Goal: Browse casually: Explore the website without a specific task or goal

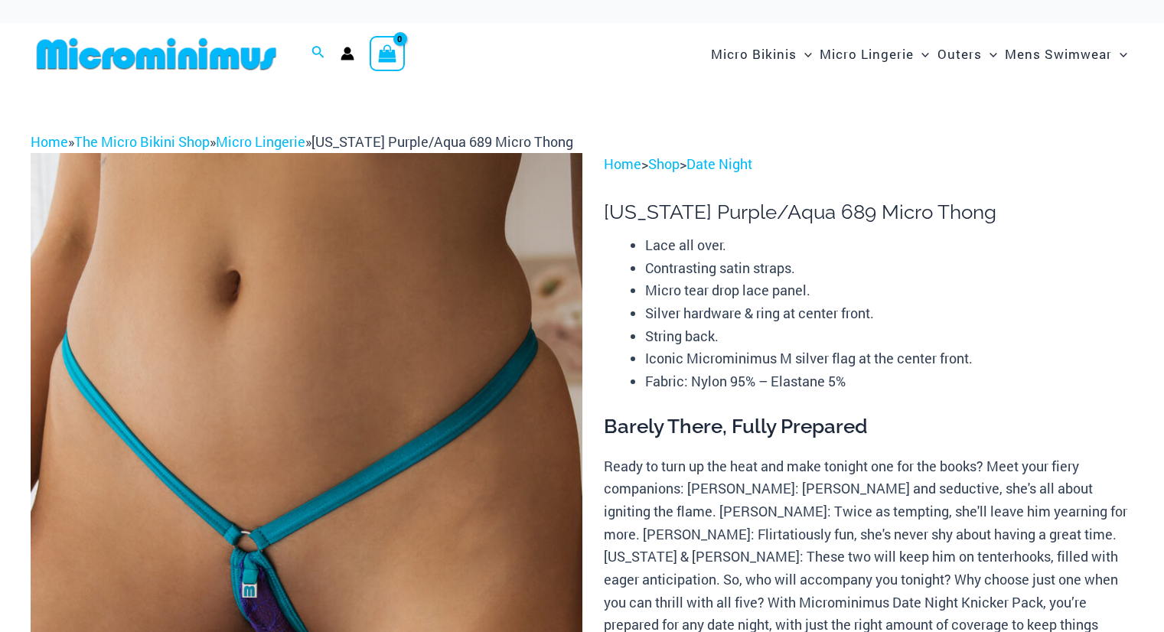
scroll to position [153, 0]
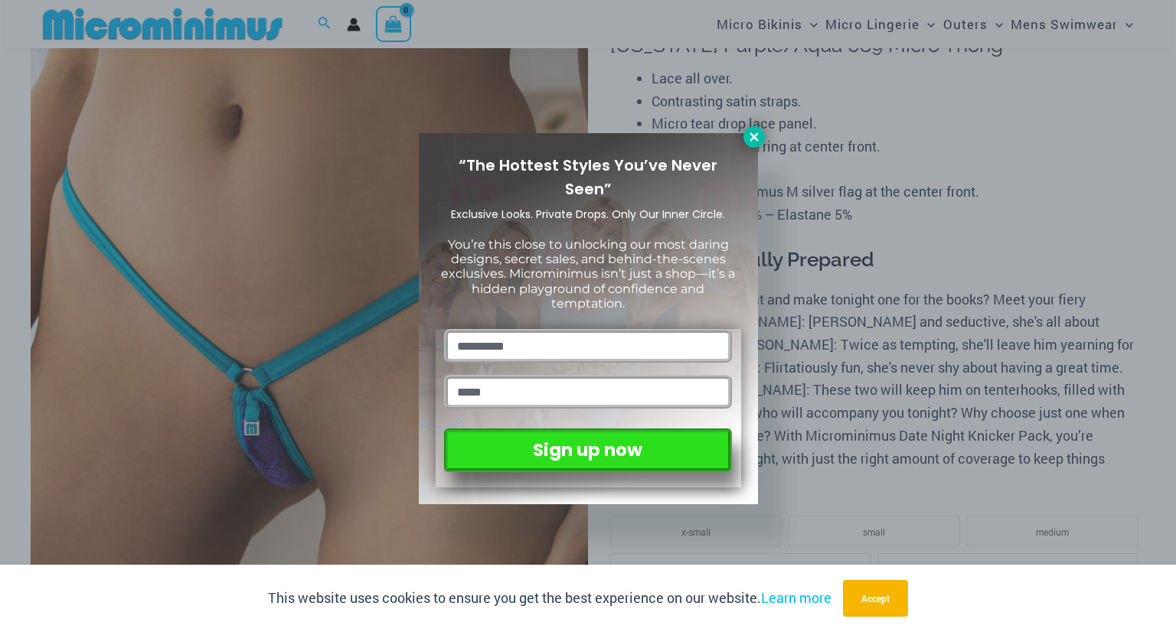
click at [755, 130] on icon at bounding box center [754, 137] width 14 height 14
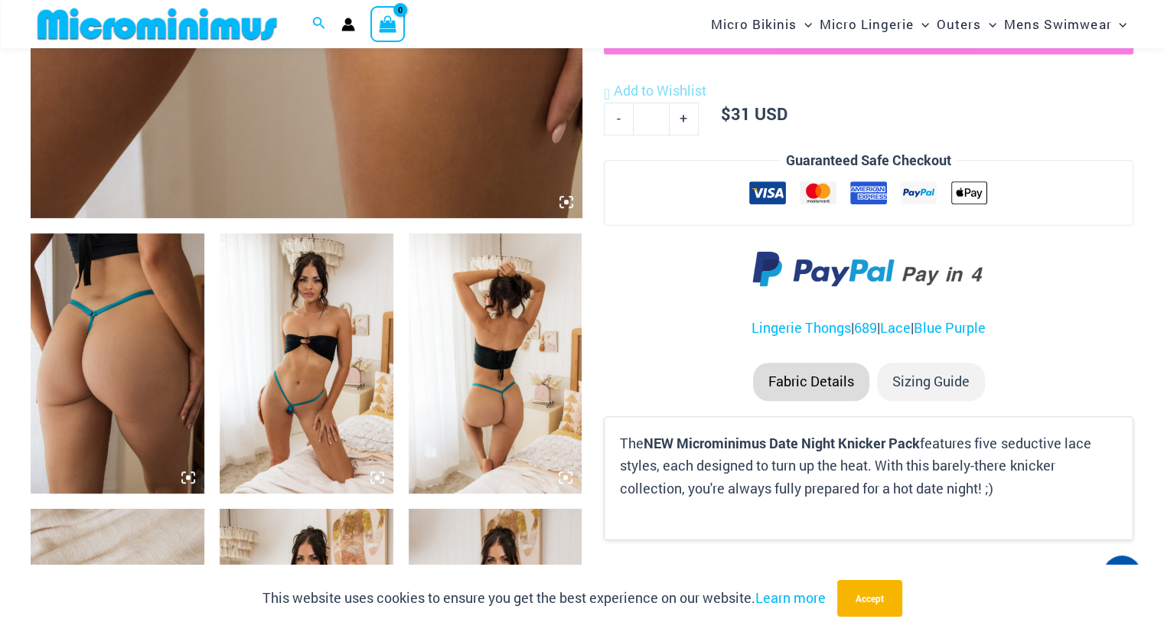
scroll to position [752, 0]
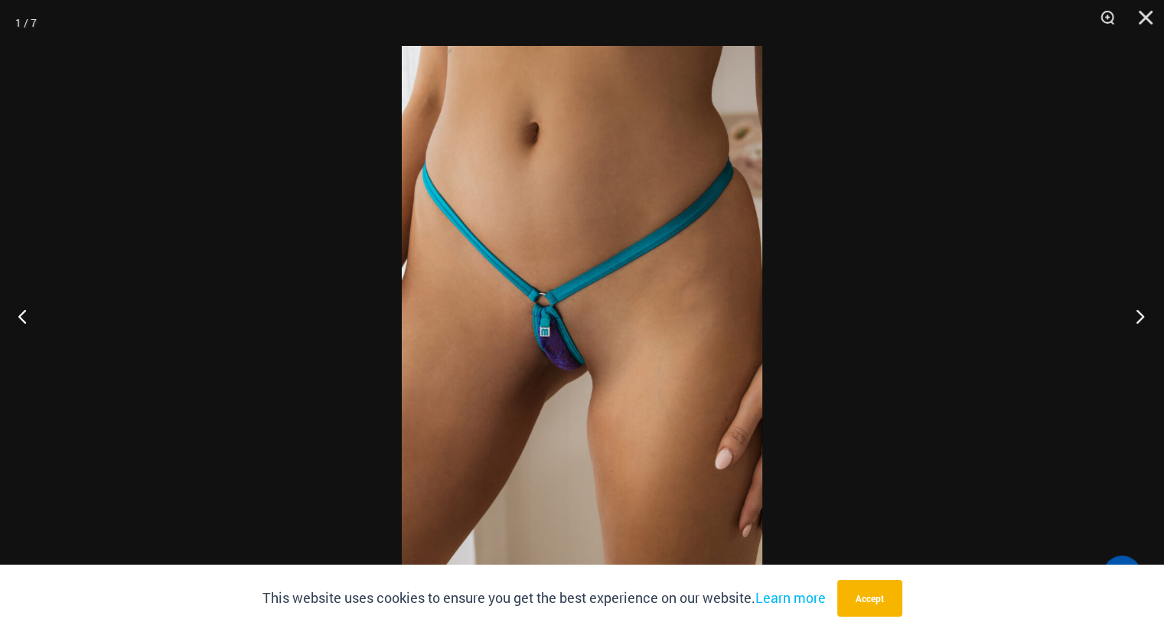
click at [1142, 318] on button "Next" at bounding box center [1135, 316] width 57 height 77
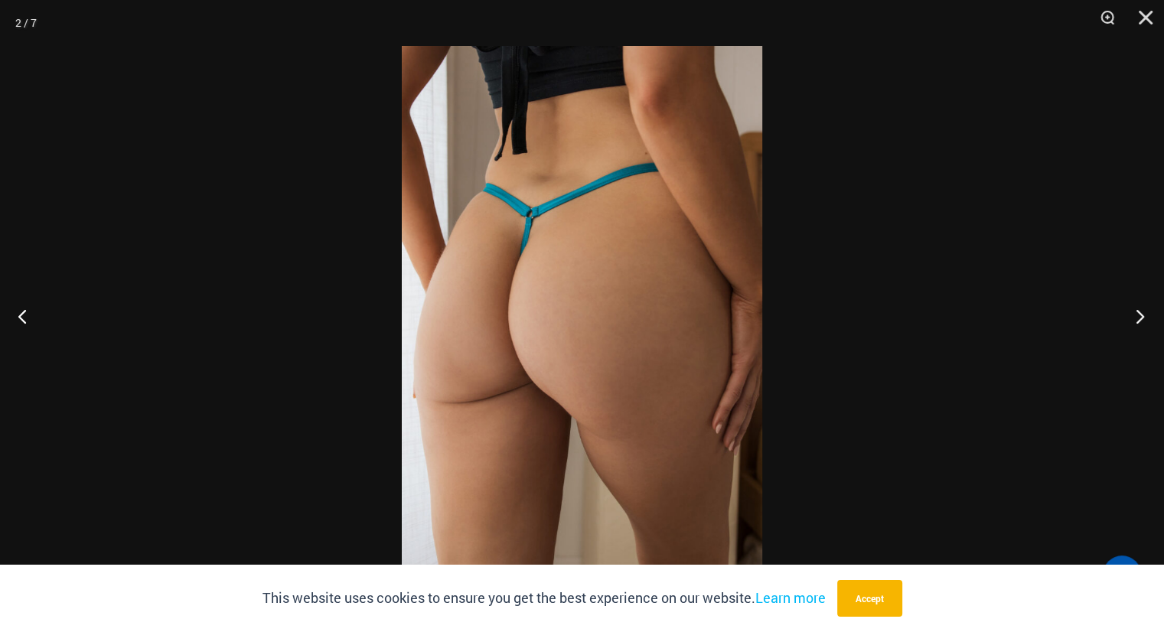
click at [1142, 317] on button "Next" at bounding box center [1135, 316] width 57 height 77
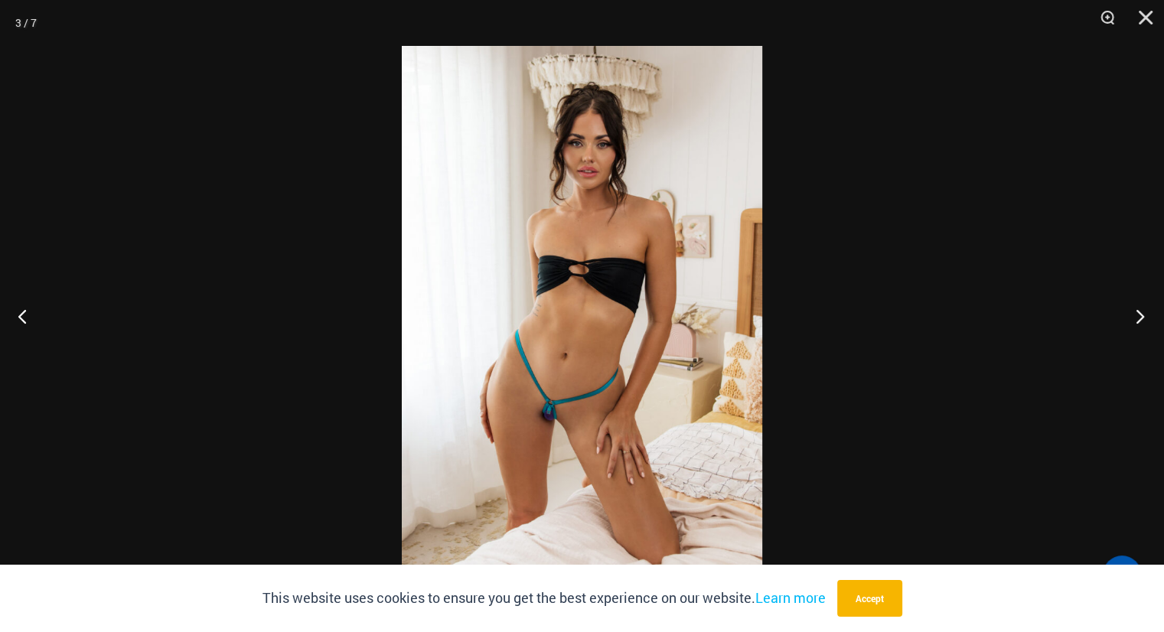
click at [1142, 317] on button "Next" at bounding box center [1135, 316] width 57 height 77
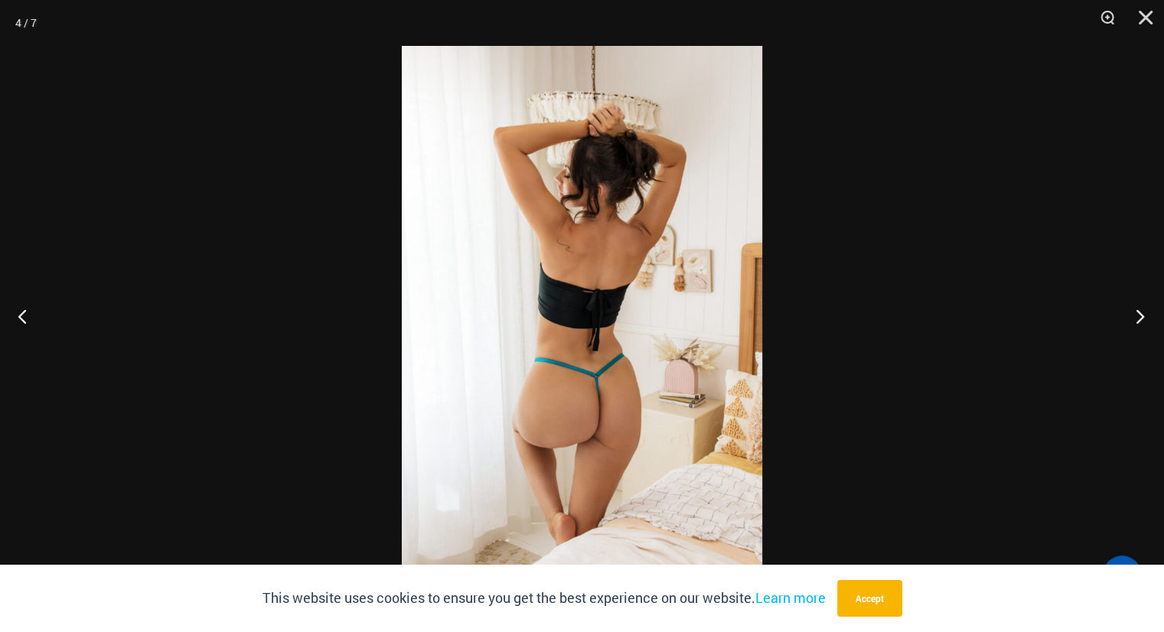
click at [1142, 317] on button "Next" at bounding box center [1135, 316] width 57 height 77
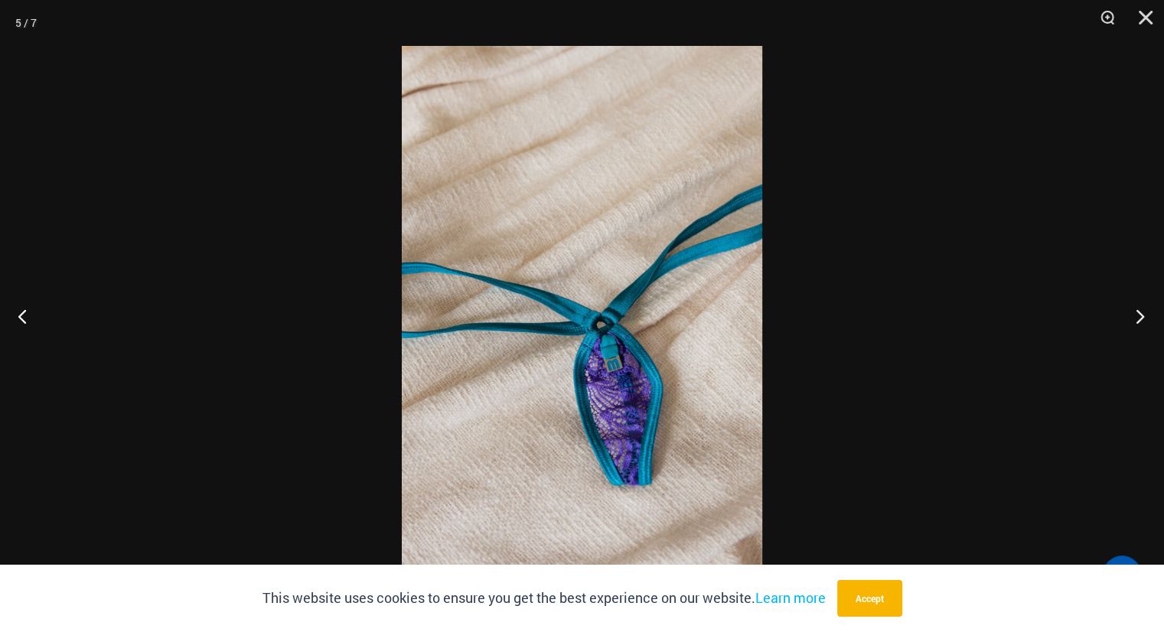
click at [1142, 317] on button "Next" at bounding box center [1135, 316] width 57 height 77
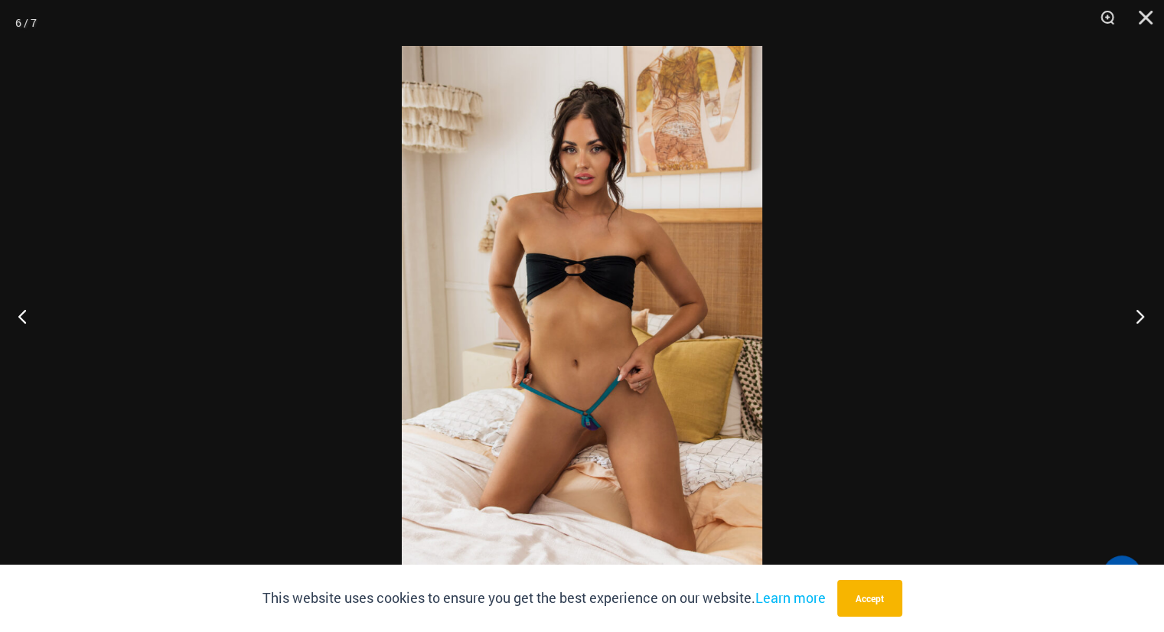
click at [1142, 317] on button "Next" at bounding box center [1135, 316] width 57 height 77
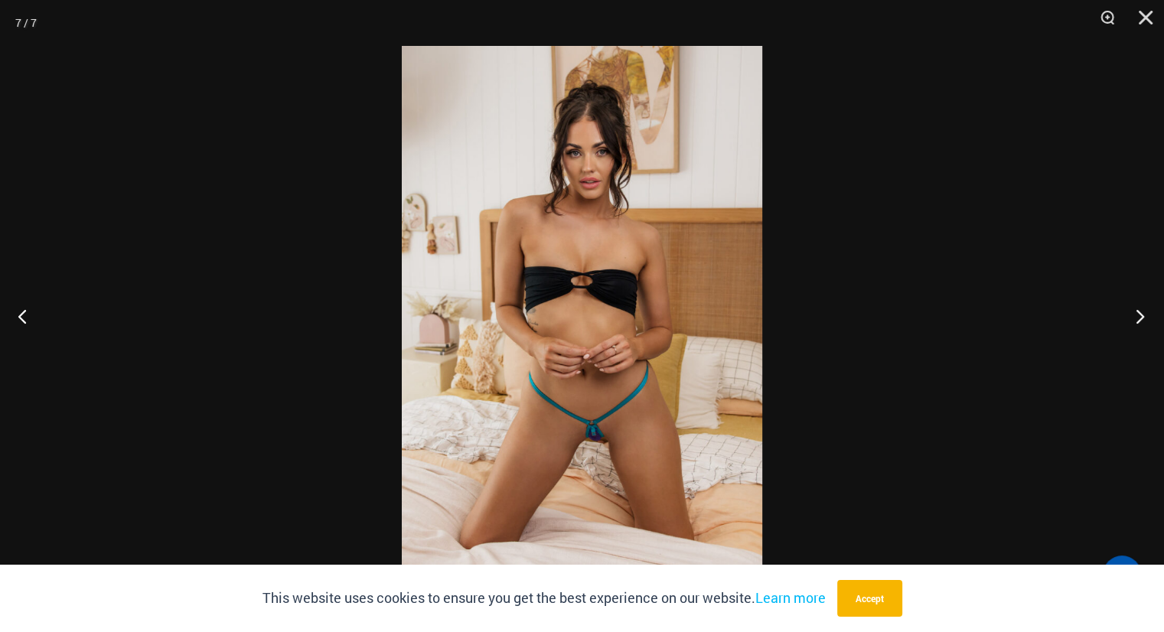
click at [1142, 317] on button "Next" at bounding box center [1135, 316] width 57 height 77
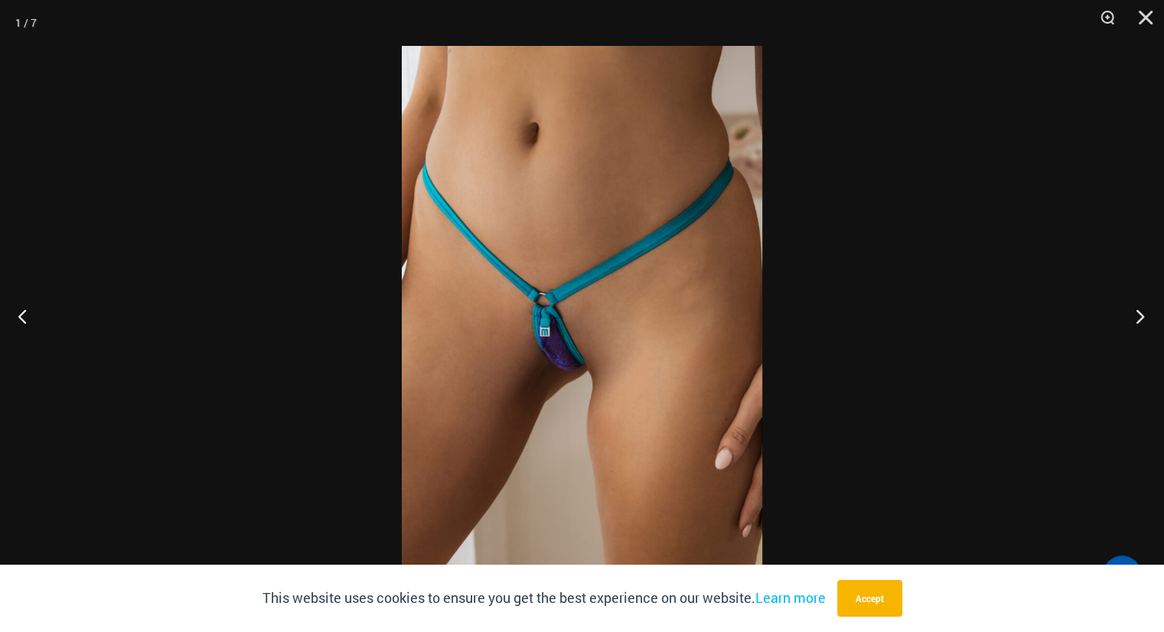
click at [1142, 317] on button "Next" at bounding box center [1135, 316] width 57 height 77
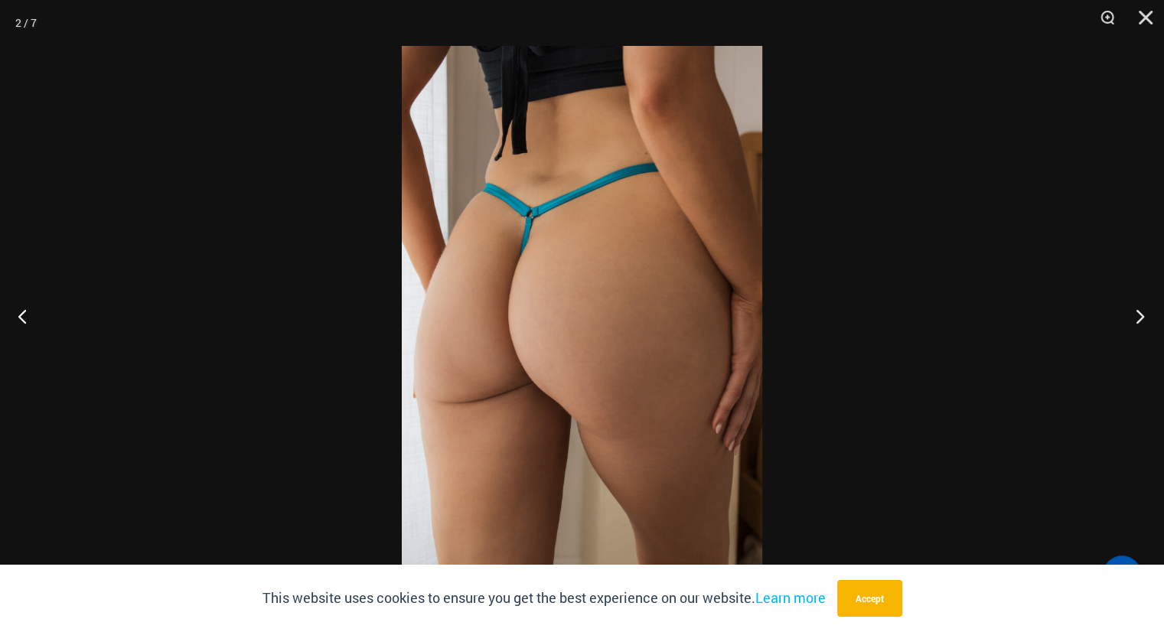
click at [1142, 317] on button "Next" at bounding box center [1135, 316] width 57 height 77
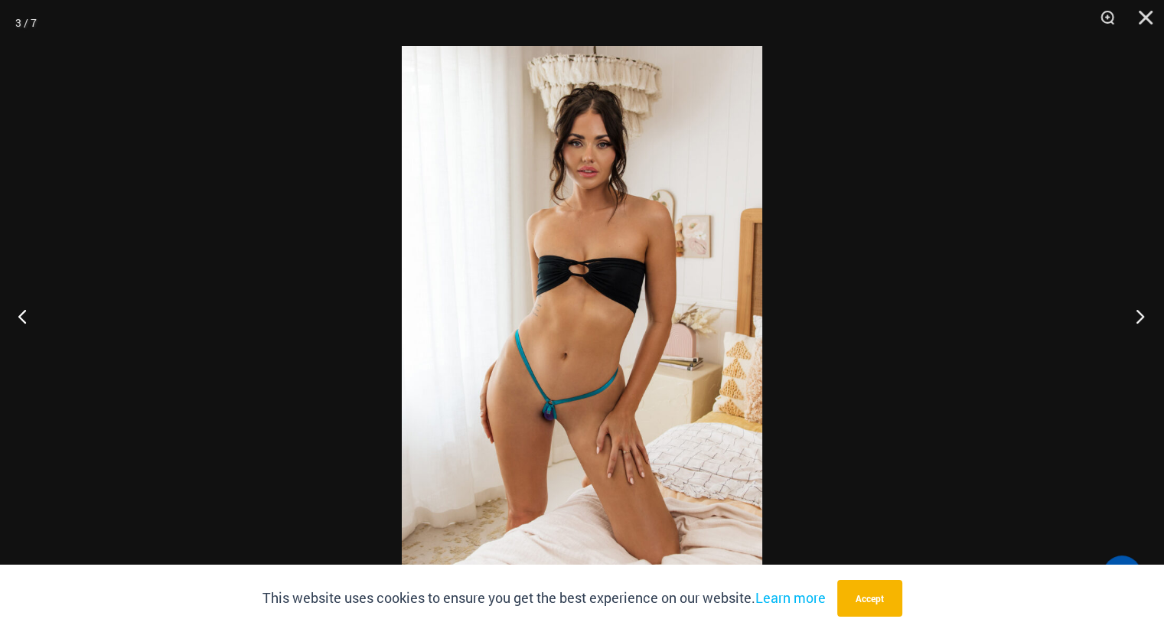
click at [1142, 317] on button "Next" at bounding box center [1135, 316] width 57 height 77
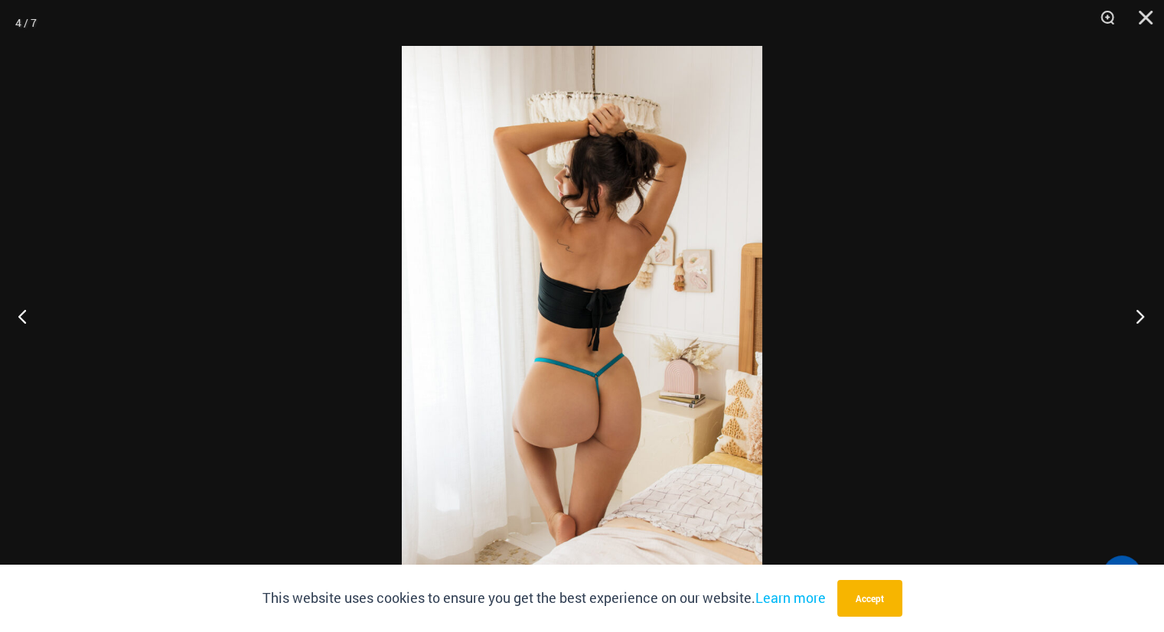
click at [1142, 317] on button "Next" at bounding box center [1135, 316] width 57 height 77
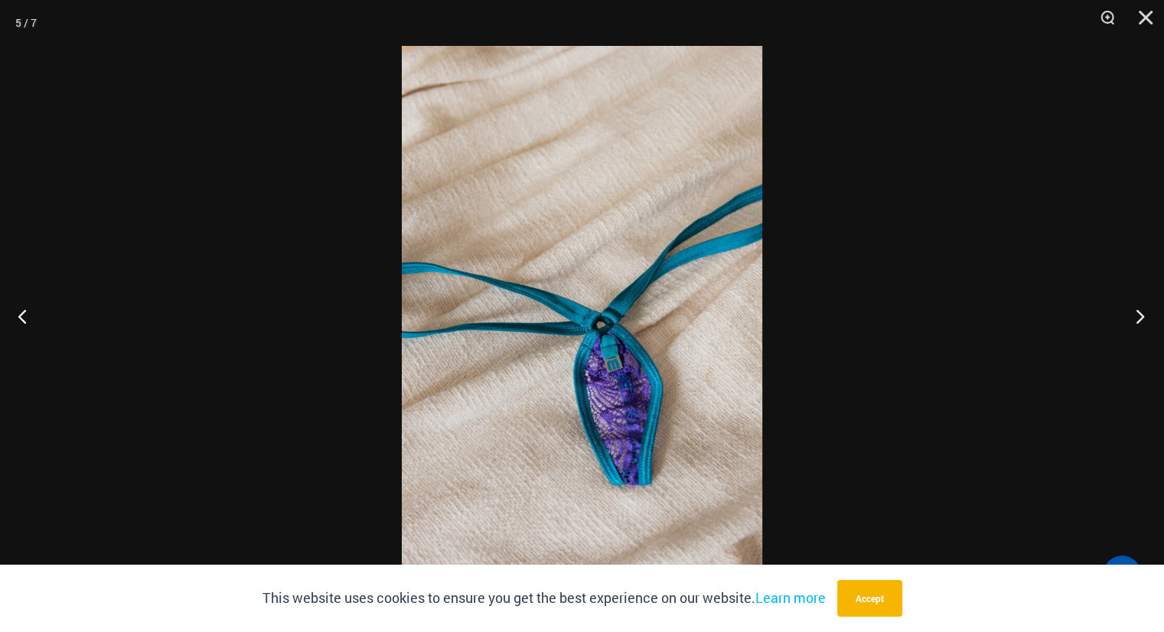
click at [1142, 317] on button "Next" at bounding box center [1135, 316] width 57 height 77
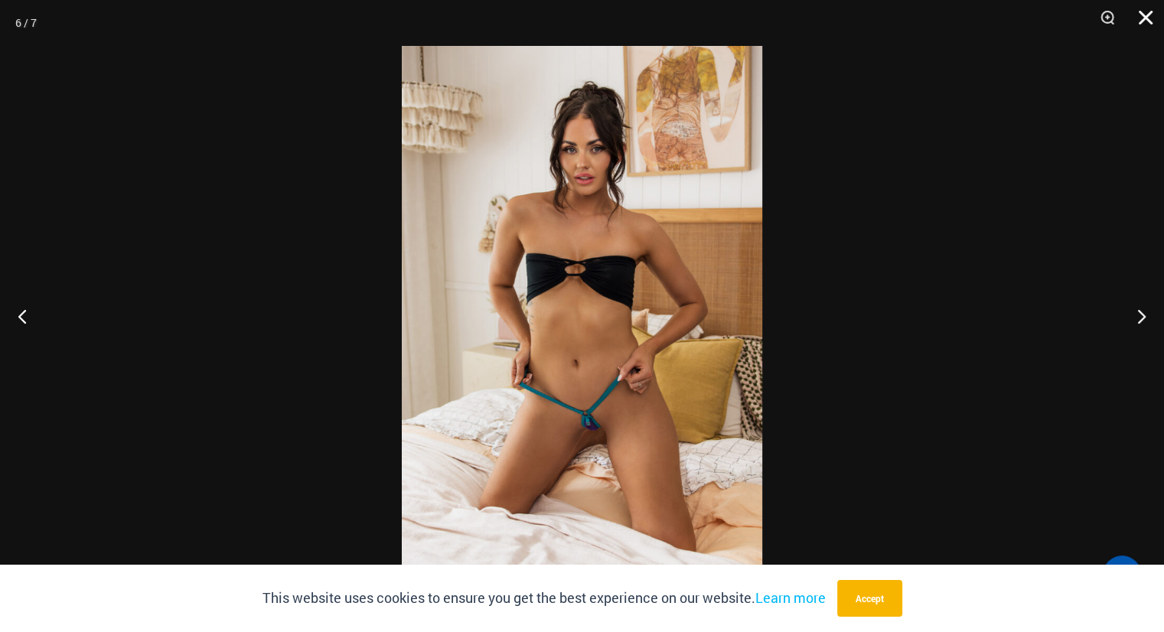
click at [1143, 13] on button "Close" at bounding box center [1140, 23] width 38 height 46
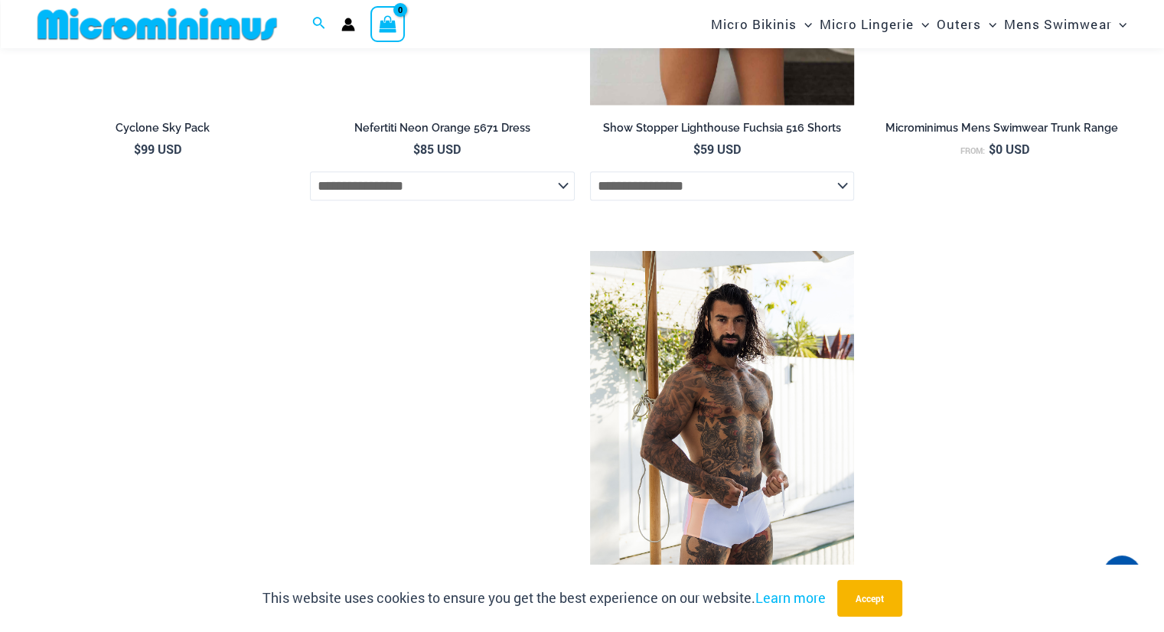
scroll to position [2054, 0]
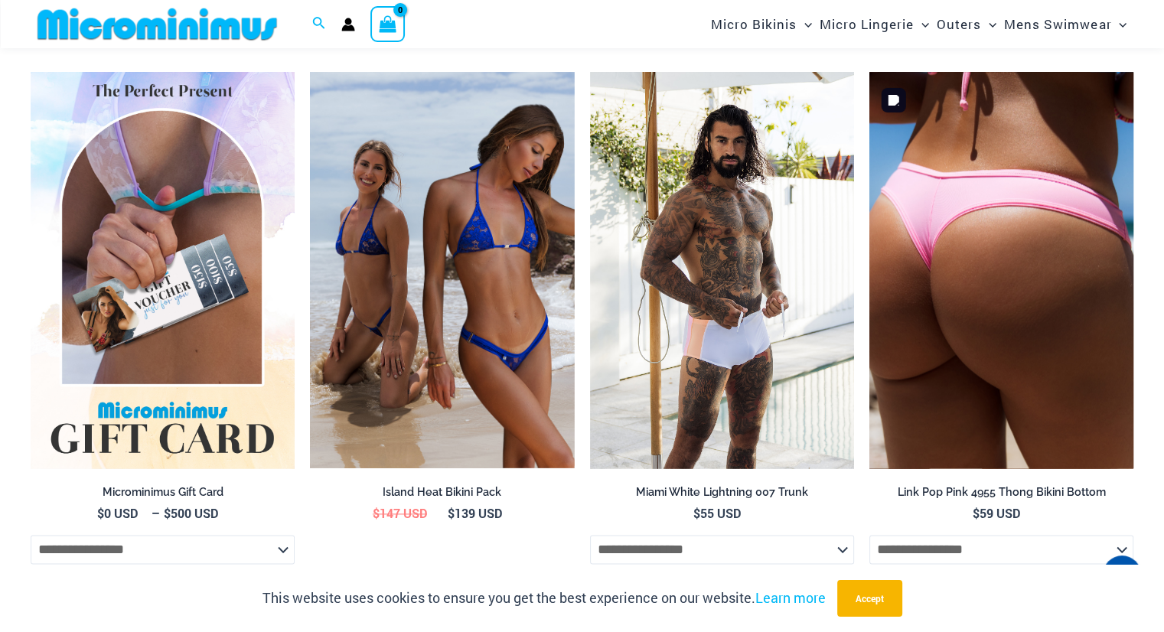
click at [986, 261] on img at bounding box center [1002, 270] width 264 height 396
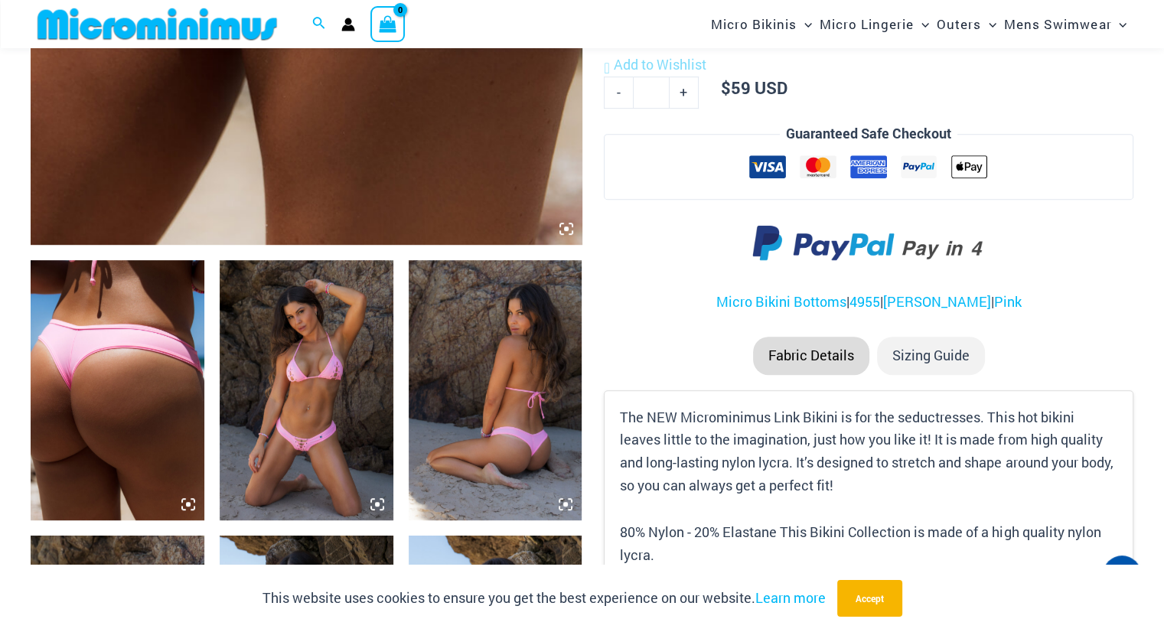
scroll to position [752, 0]
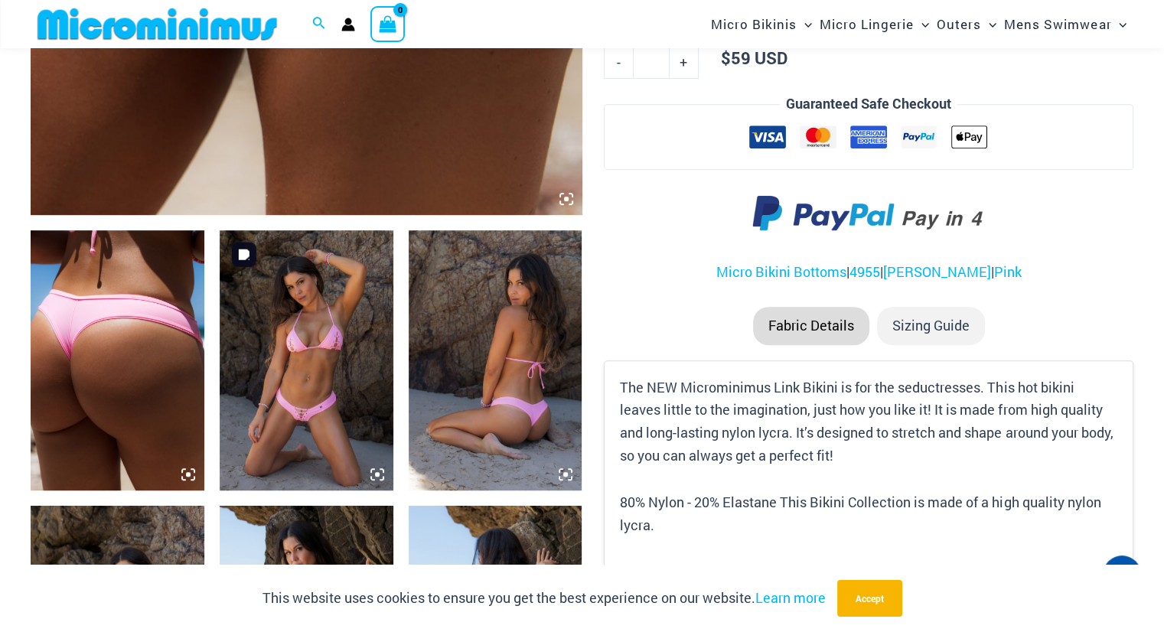
click at [338, 367] on img at bounding box center [307, 360] width 174 height 260
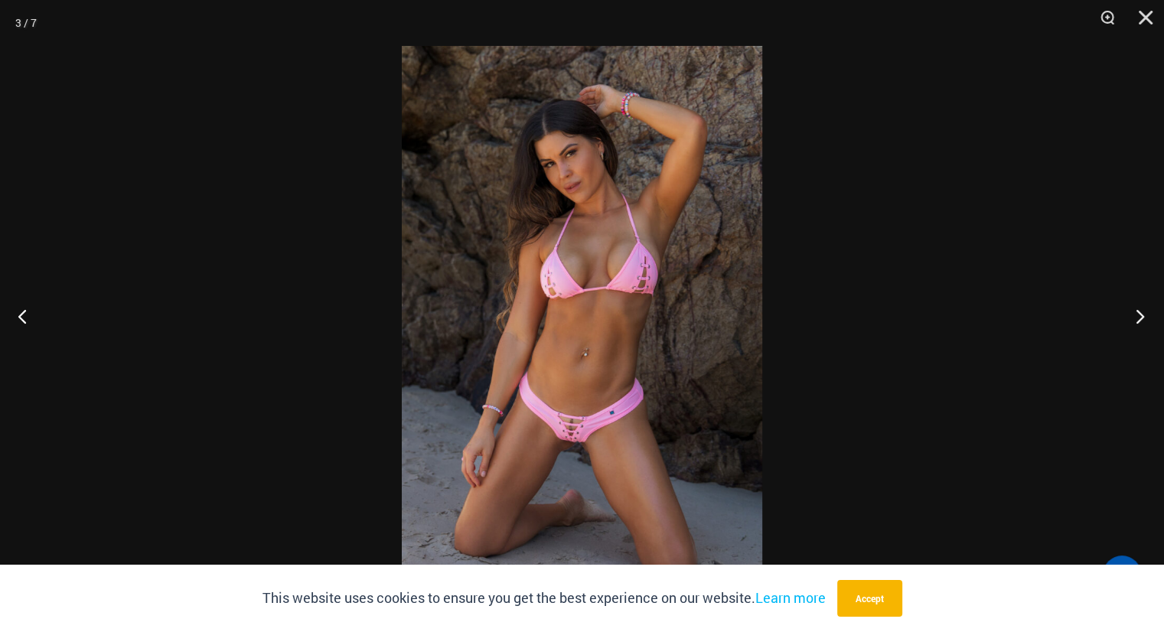
click at [1133, 315] on button "Next" at bounding box center [1135, 316] width 57 height 77
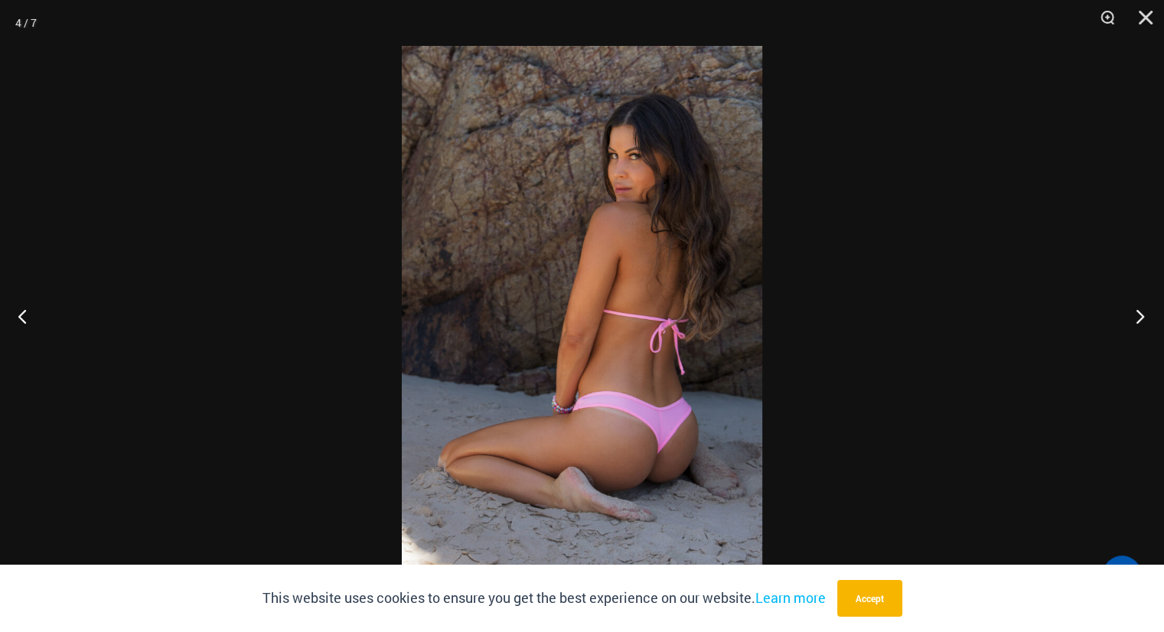
click at [1133, 315] on button "Next" at bounding box center [1135, 316] width 57 height 77
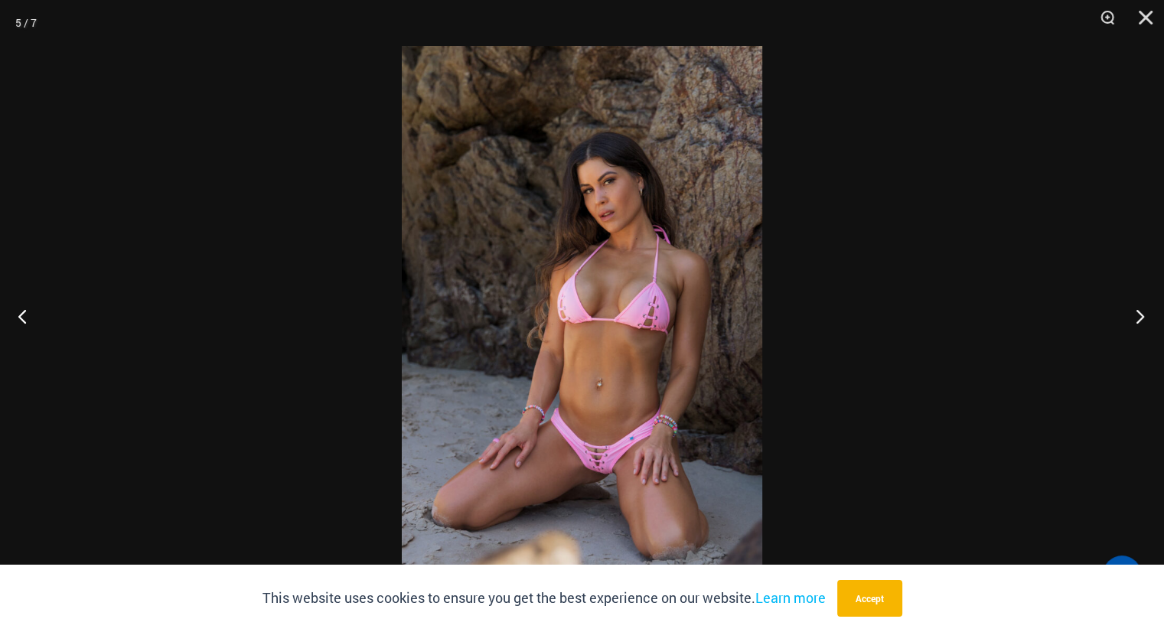
click at [1133, 315] on button "Next" at bounding box center [1135, 316] width 57 height 77
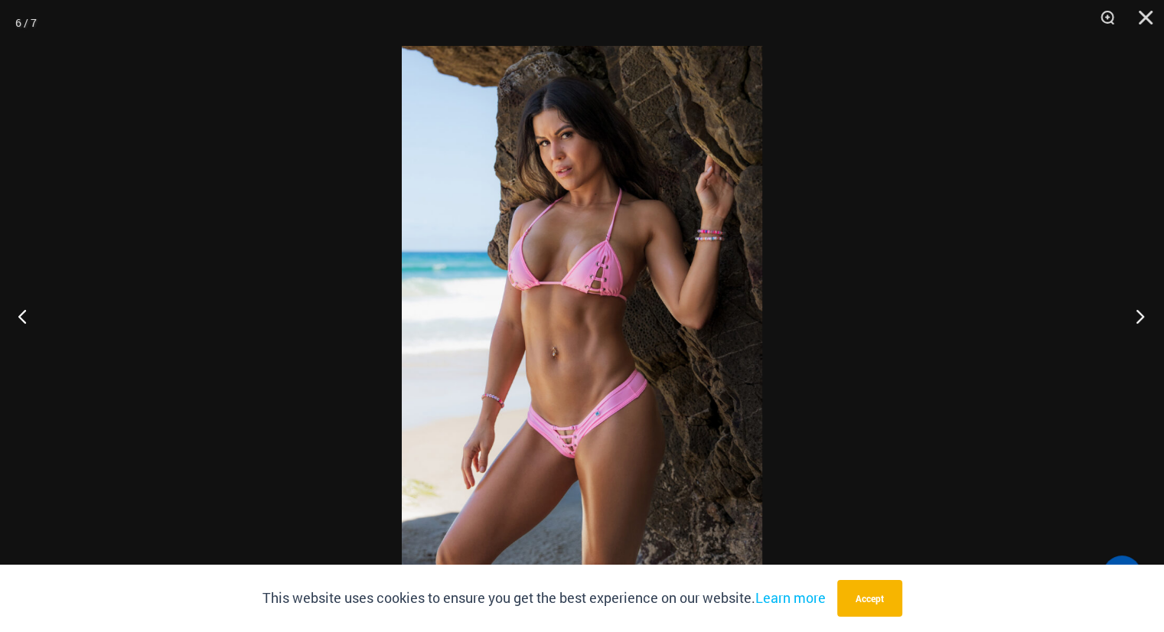
click at [1133, 315] on button "Next" at bounding box center [1135, 316] width 57 height 77
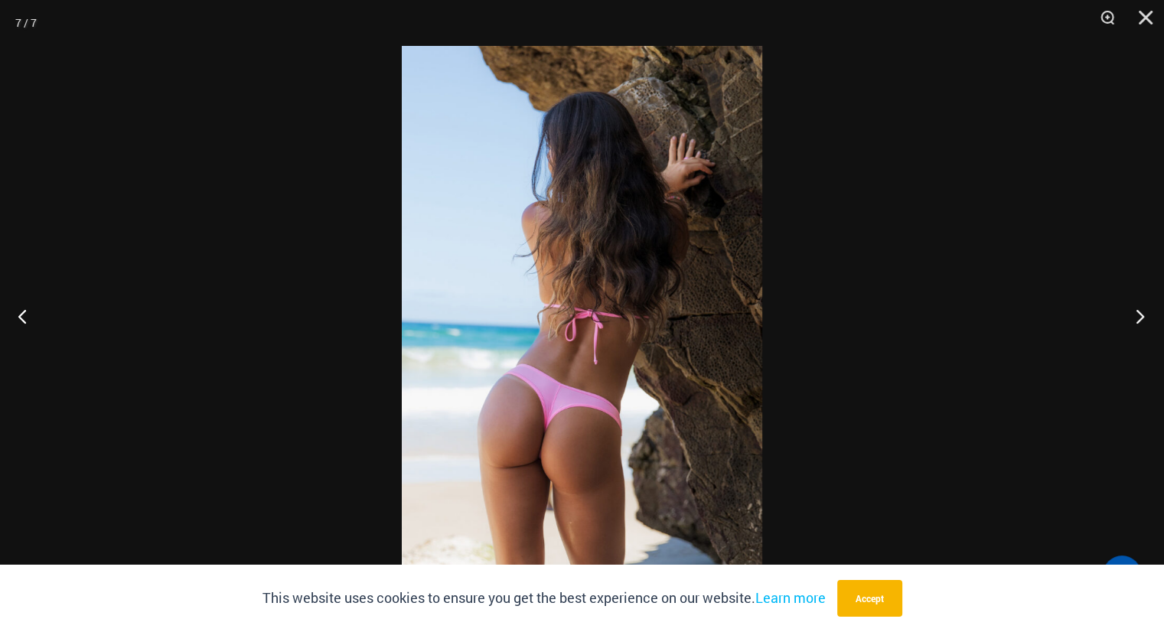
click at [1133, 315] on button "Next" at bounding box center [1135, 316] width 57 height 77
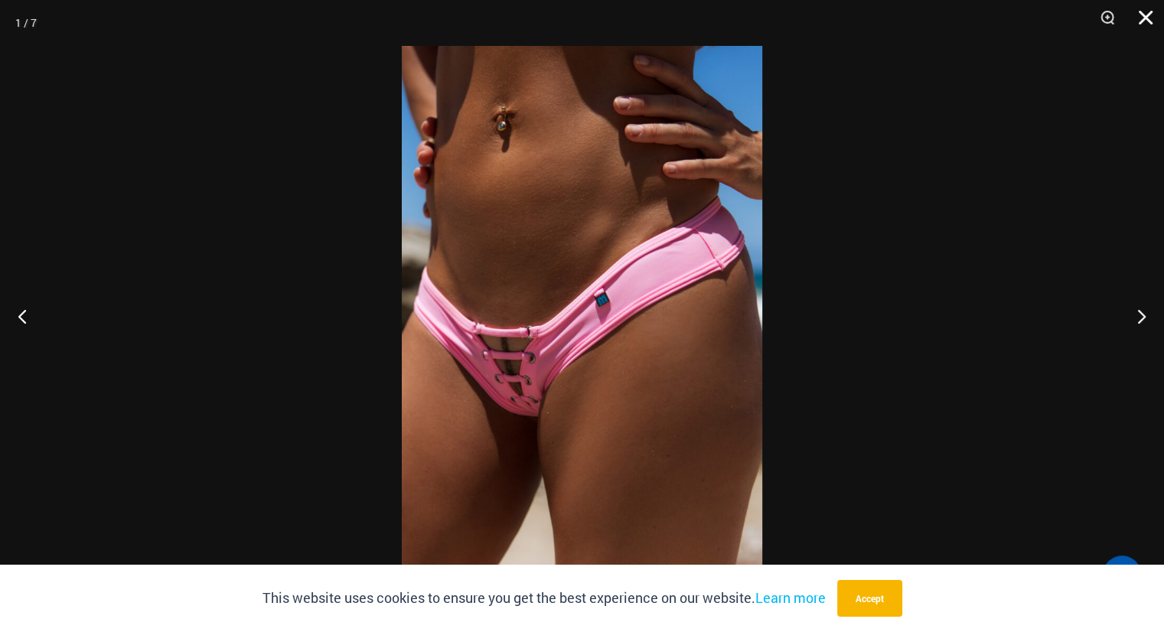
click at [1142, 14] on button "Close" at bounding box center [1140, 23] width 38 height 46
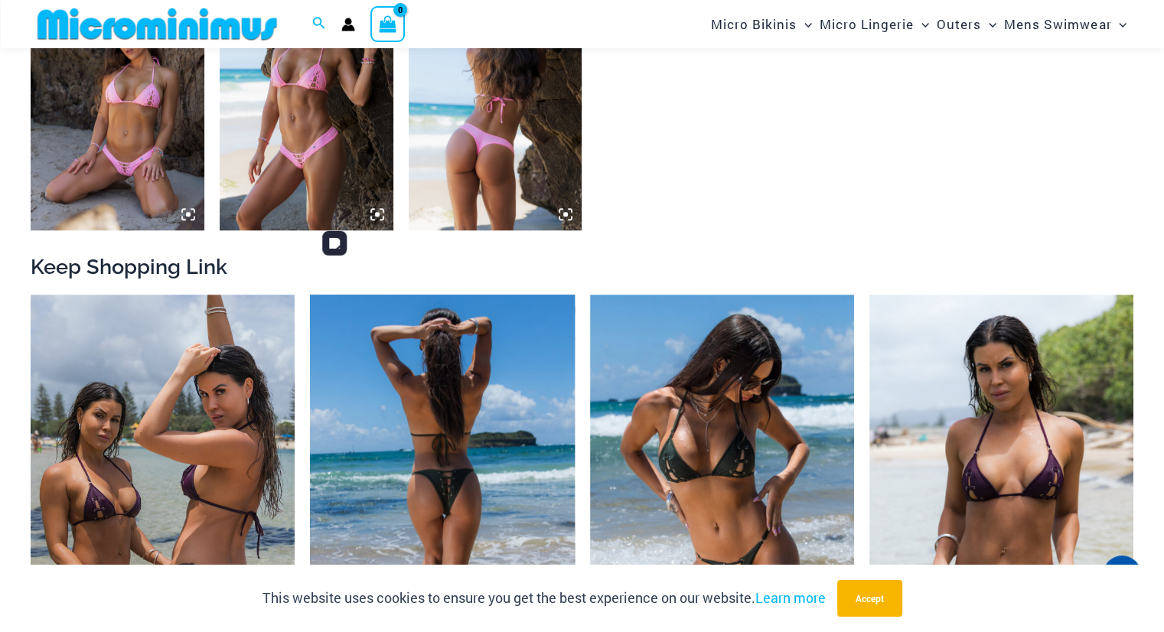
scroll to position [1364, 0]
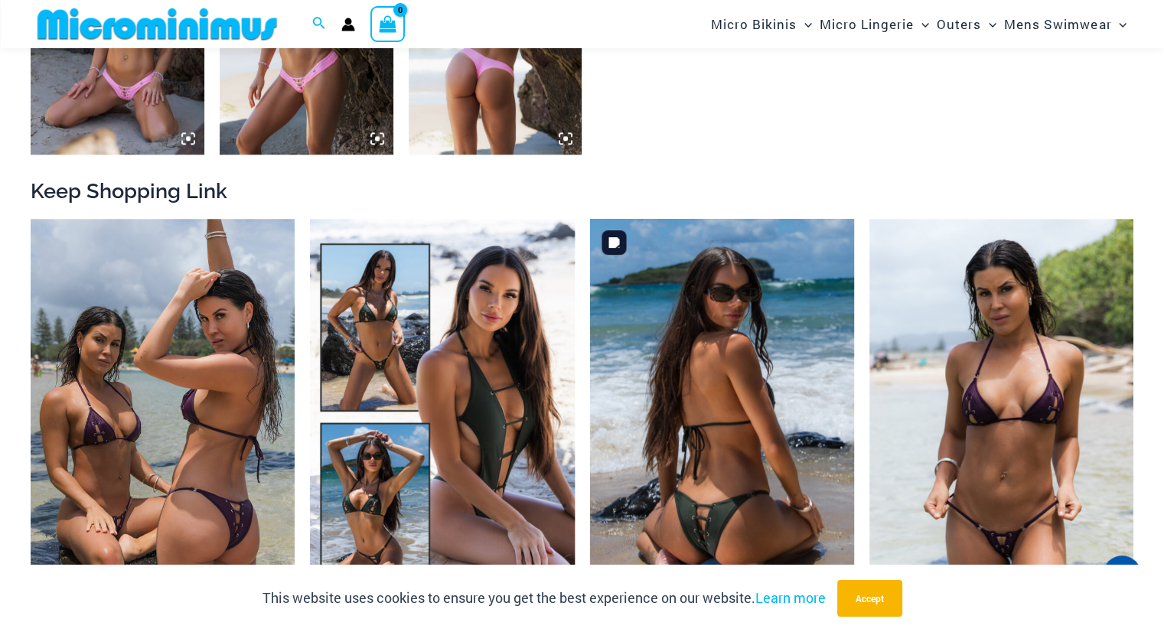
click at [716, 436] on img at bounding box center [722, 417] width 264 height 396
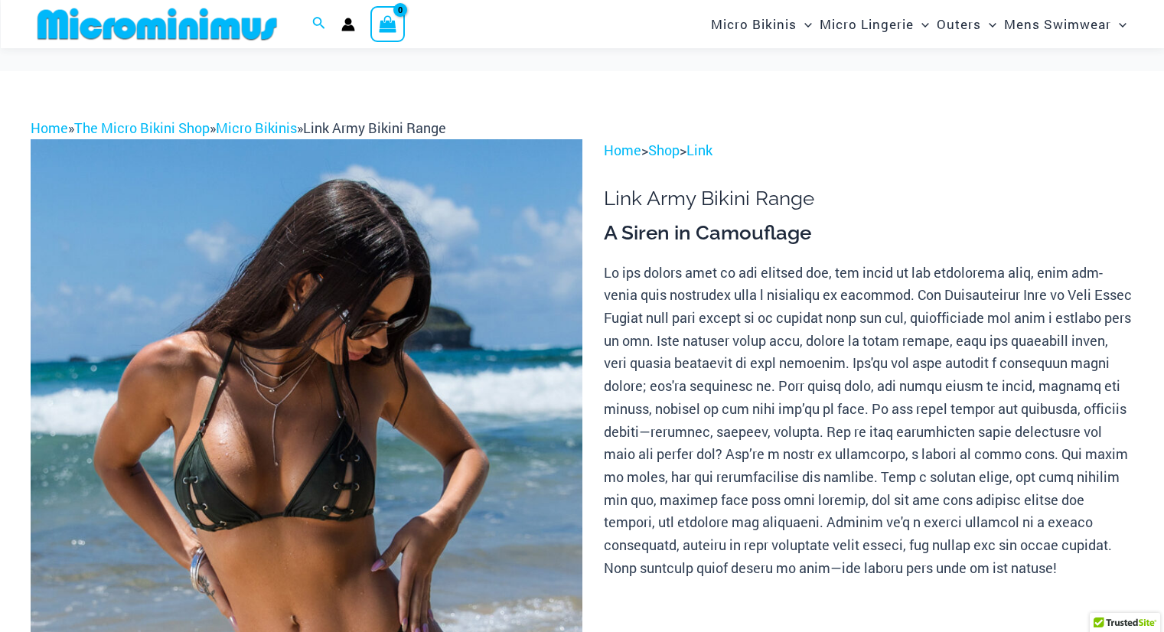
click at [346, 368] on img at bounding box center [307, 552] width 552 height 827
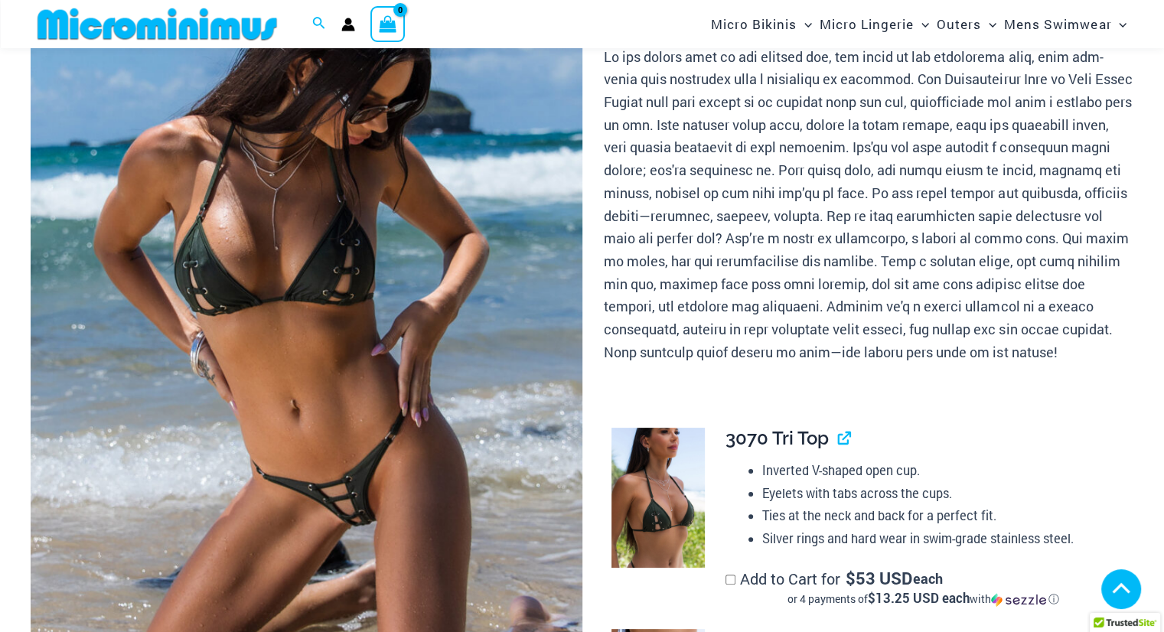
click at [370, 325] on img at bounding box center [307, 336] width 552 height 827
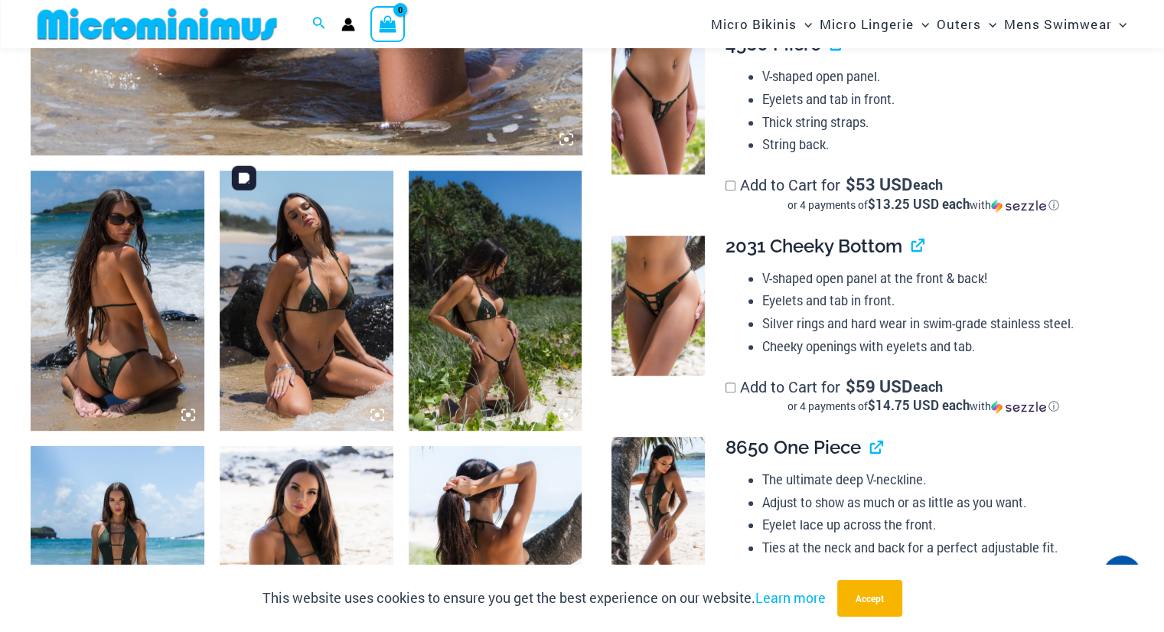
scroll to position [828, 0]
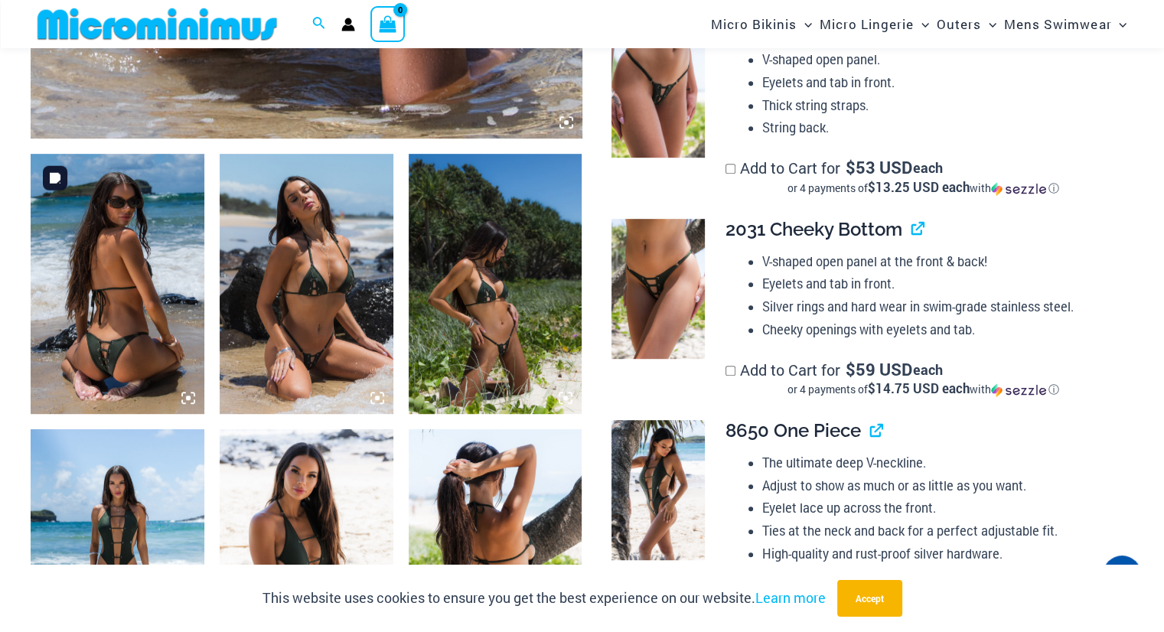
click at [122, 309] on img at bounding box center [118, 284] width 174 height 260
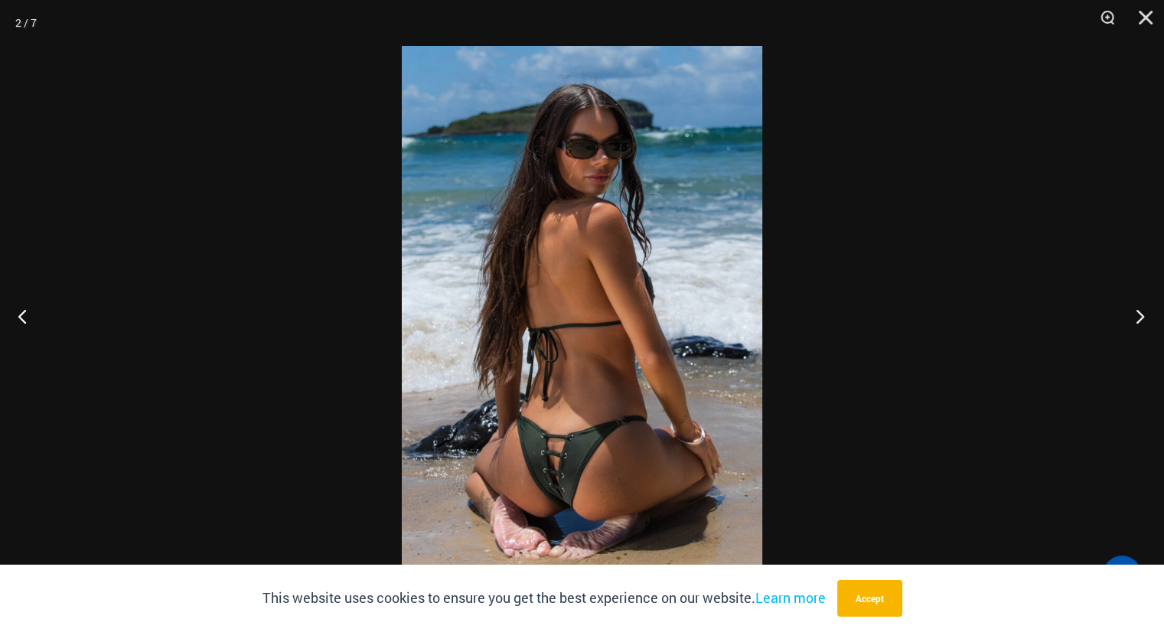
click at [1134, 316] on button "Next" at bounding box center [1135, 316] width 57 height 77
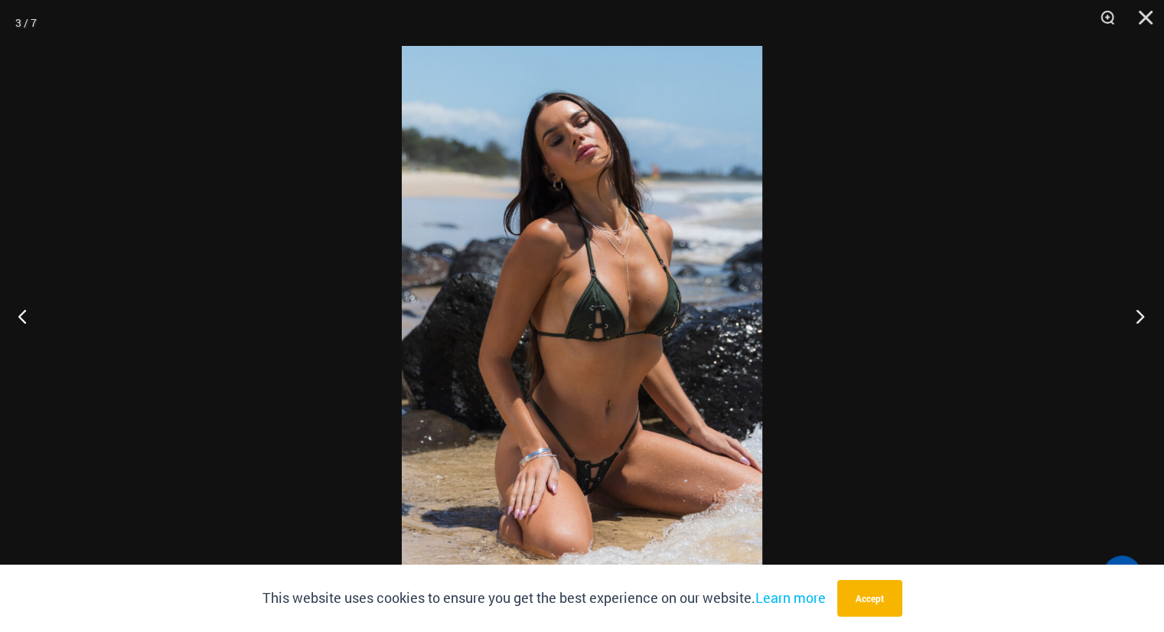
click at [1134, 316] on button "Next" at bounding box center [1135, 316] width 57 height 77
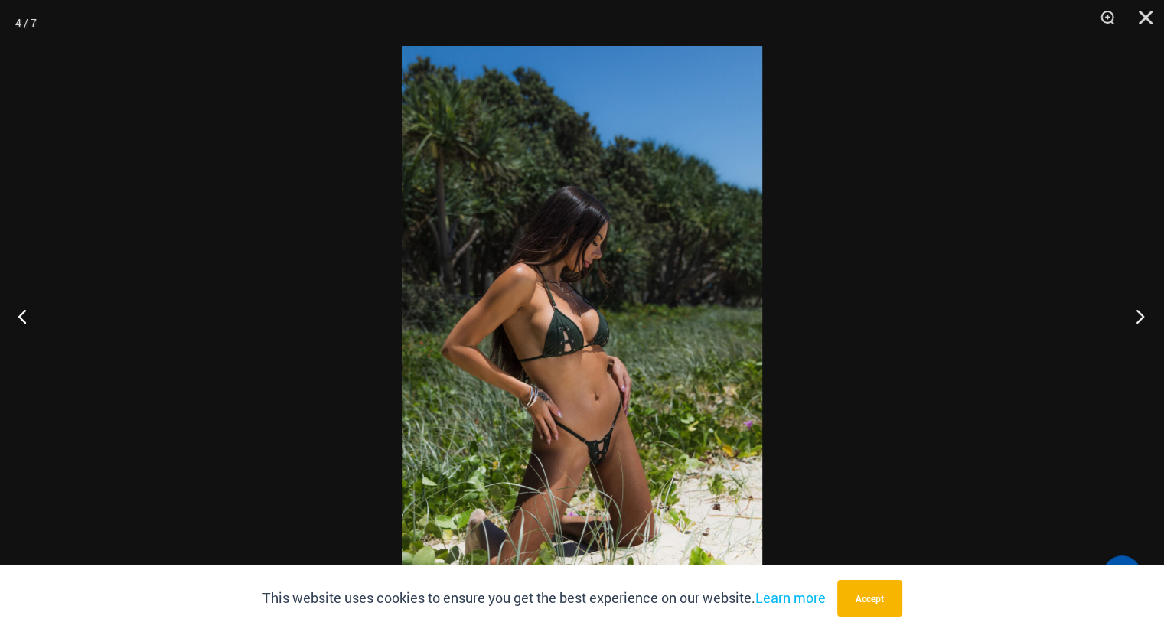
click at [1134, 316] on button "Next" at bounding box center [1135, 316] width 57 height 77
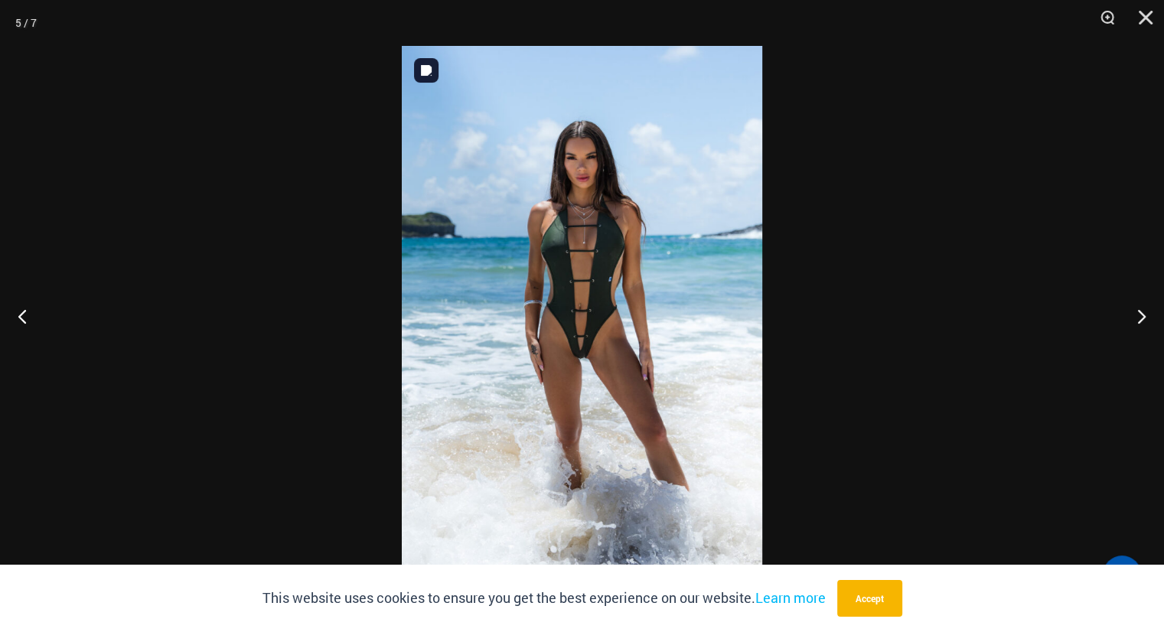
click at [662, 305] on img at bounding box center [582, 316] width 361 height 540
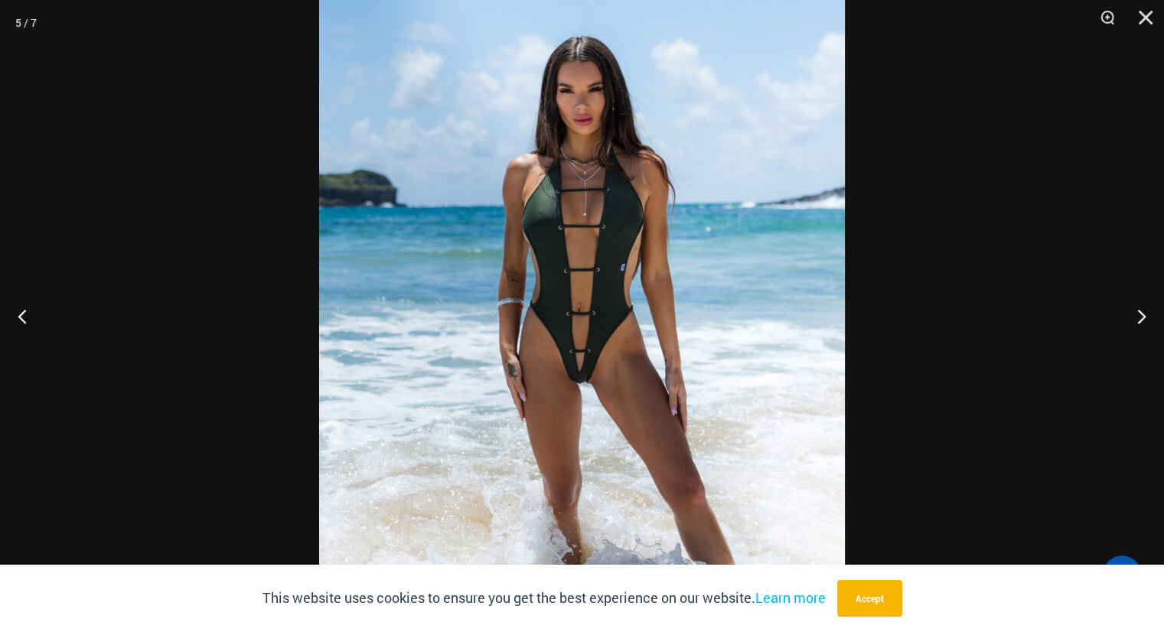
click at [662, 305] on img at bounding box center [582, 321] width 526 height 788
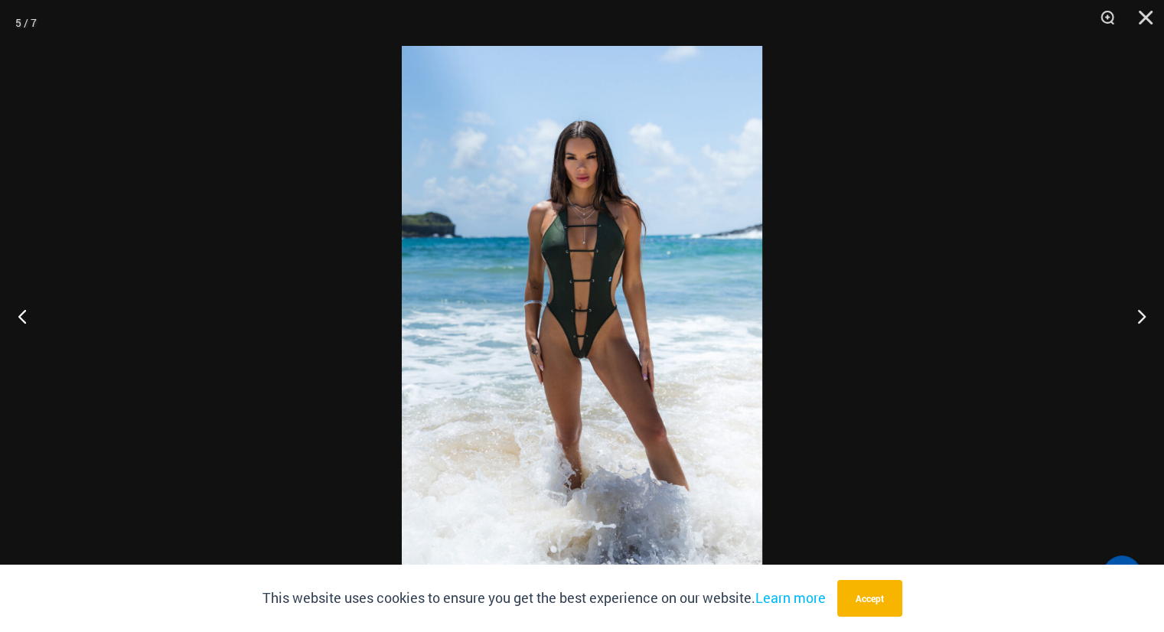
click at [662, 305] on img at bounding box center [582, 316] width 361 height 540
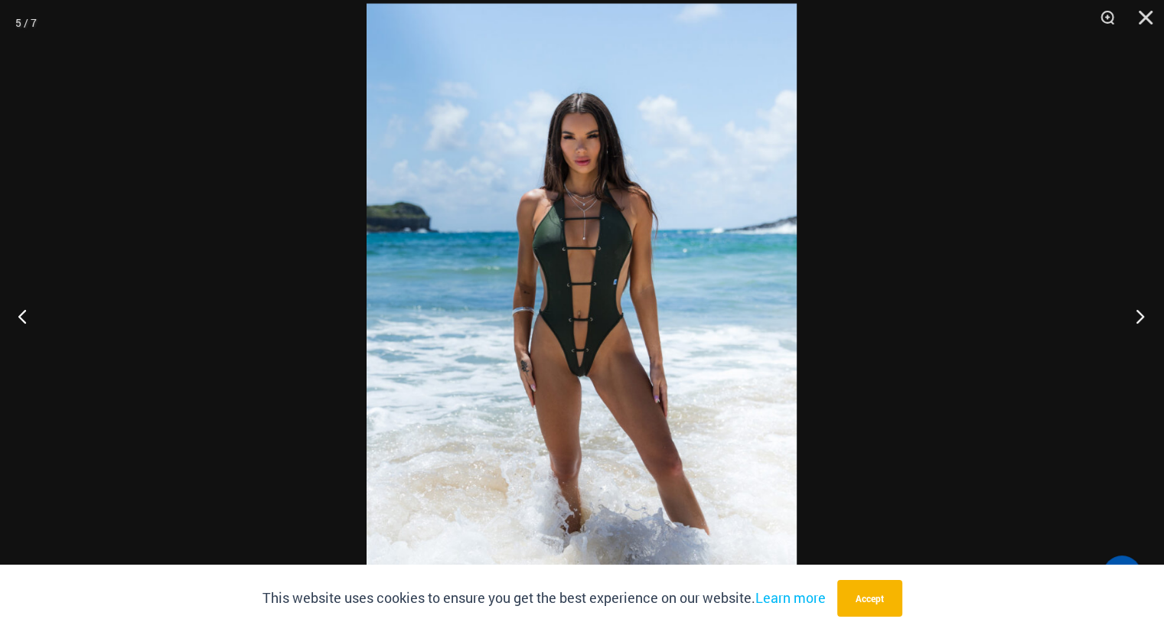
click at [1136, 312] on button "Next" at bounding box center [1135, 316] width 57 height 77
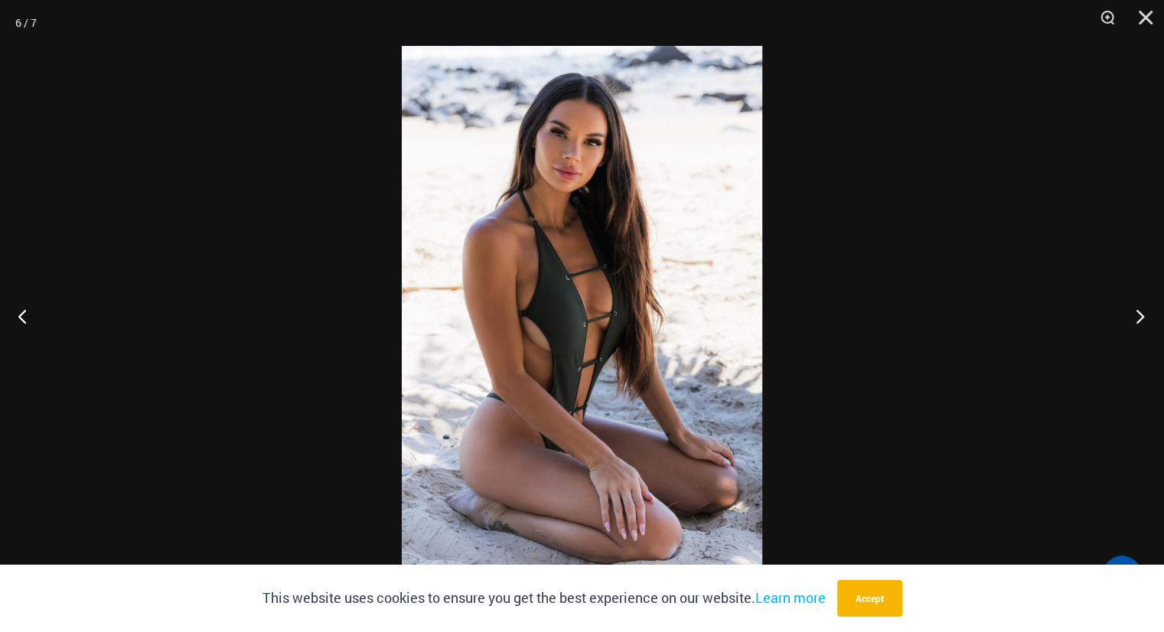
click at [1136, 312] on button "Next" at bounding box center [1135, 316] width 57 height 77
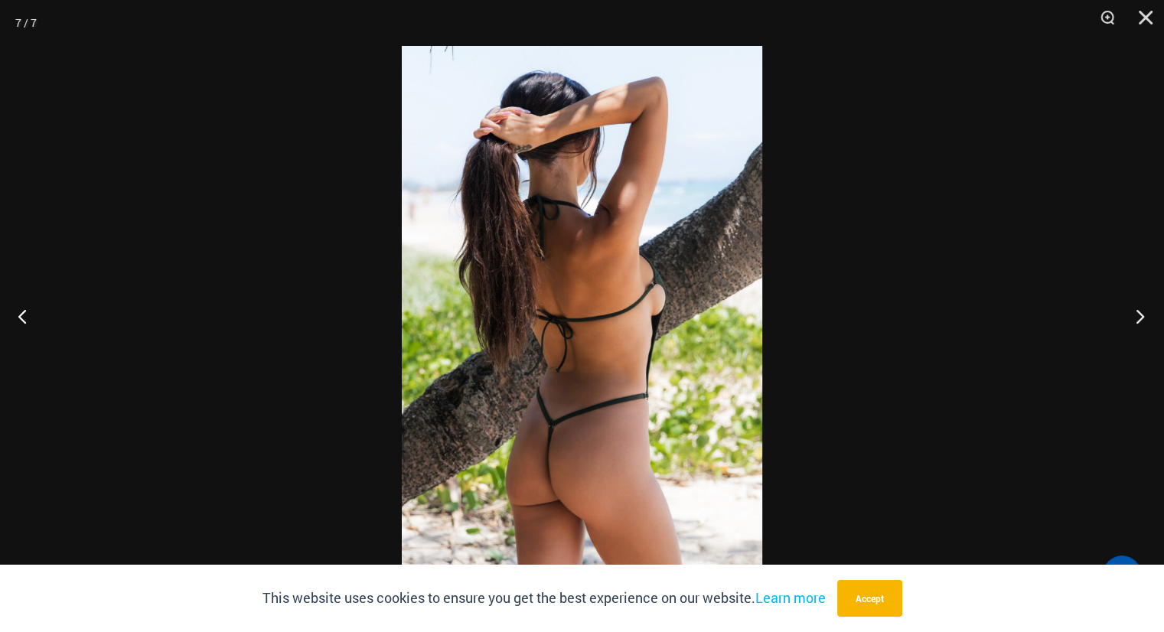
click at [1136, 312] on button "Next" at bounding box center [1135, 316] width 57 height 77
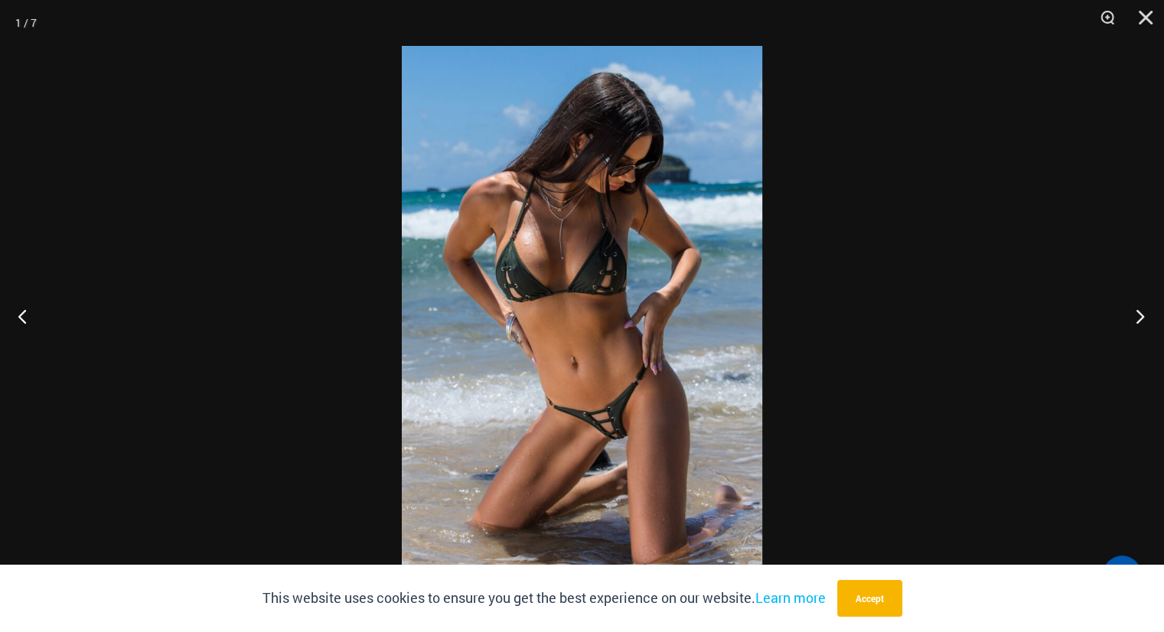
click at [1136, 312] on button "Next" at bounding box center [1135, 316] width 57 height 77
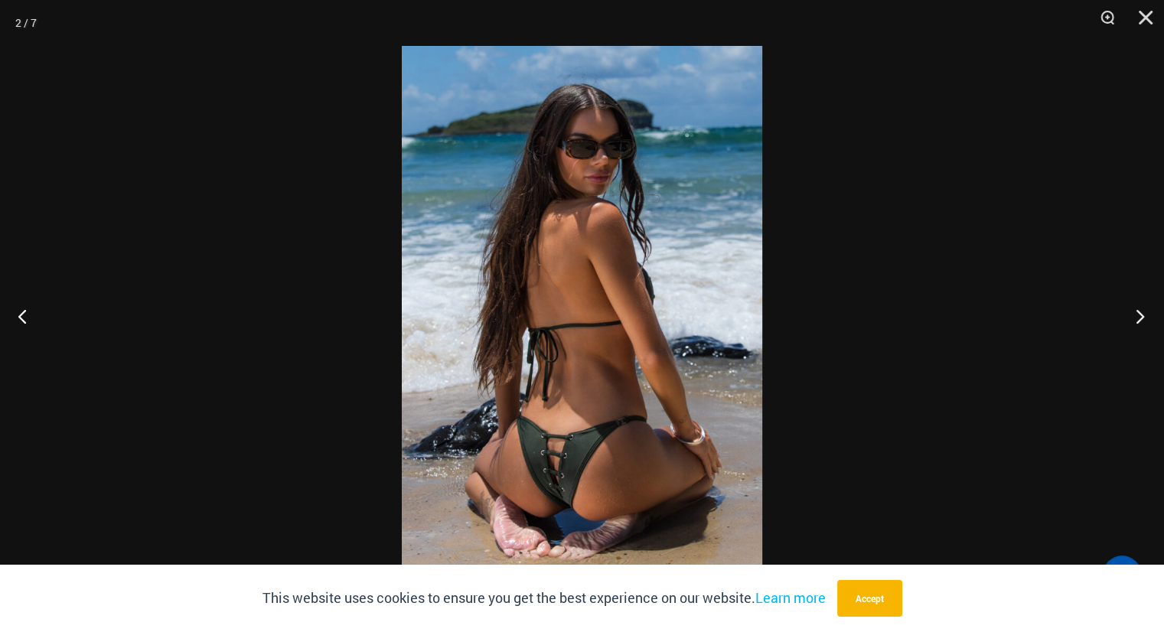
click at [1136, 312] on button "Next" at bounding box center [1135, 316] width 57 height 77
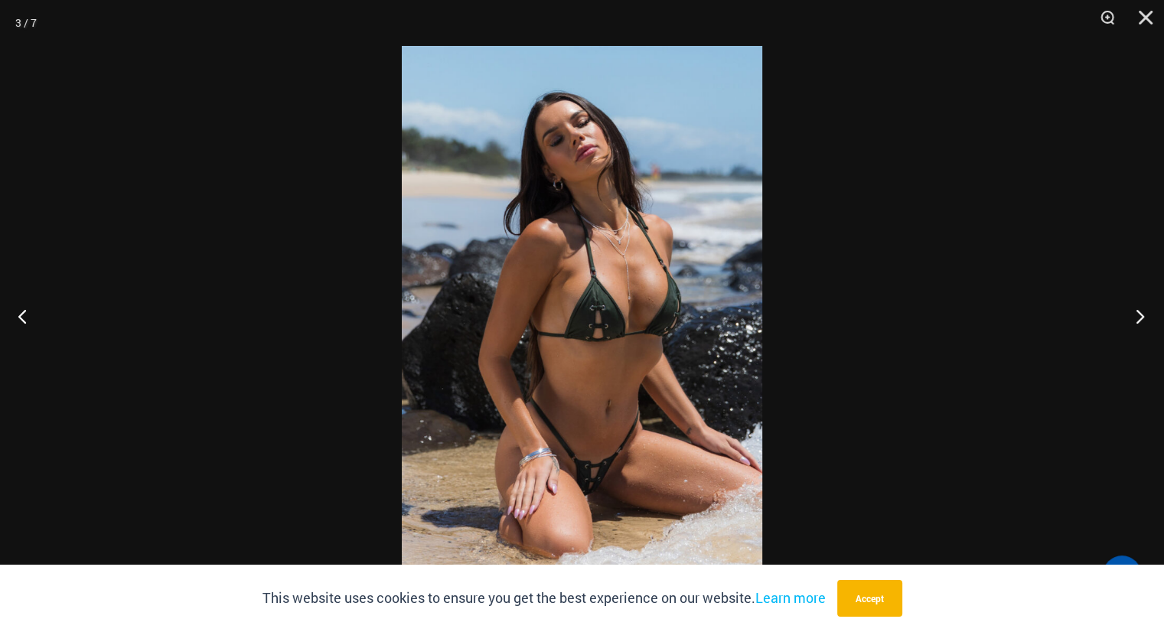
click at [1136, 312] on button "Next" at bounding box center [1135, 316] width 57 height 77
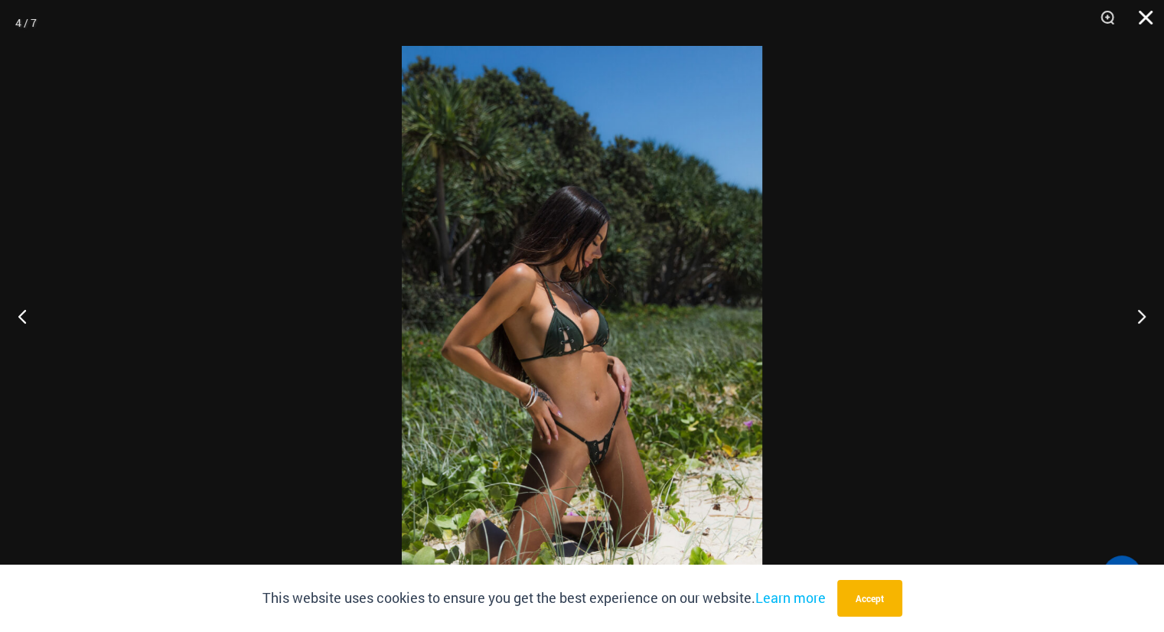
click at [1141, 22] on button "Close" at bounding box center [1140, 23] width 38 height 46
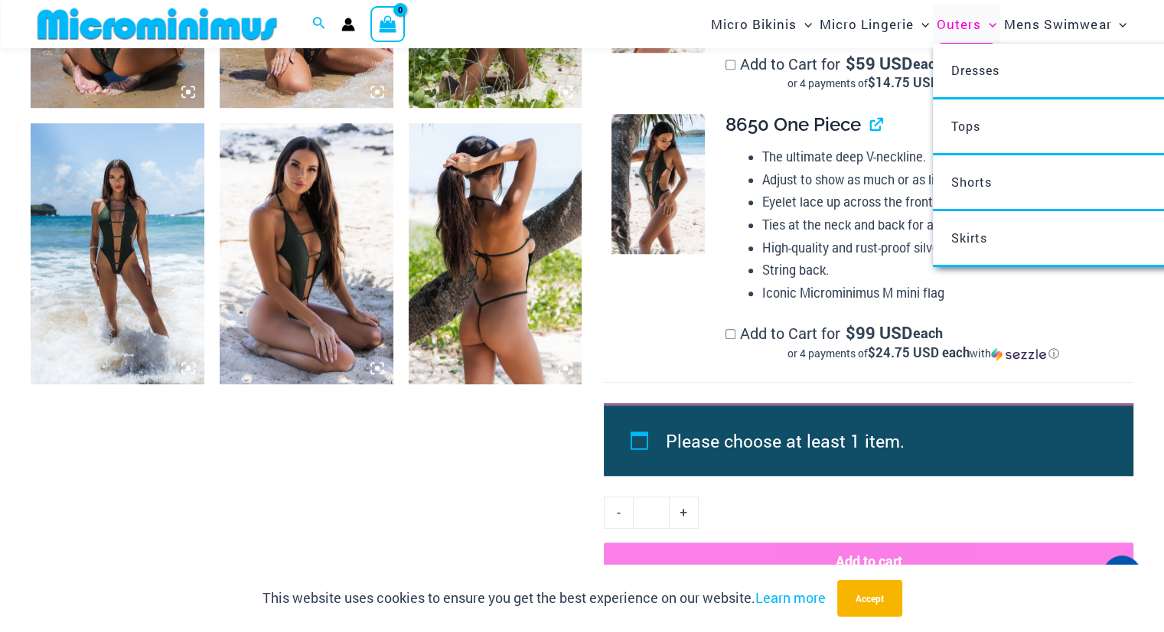
scroll to position [981, 0]
